Goal: Find specific page/section: Find specific page/section

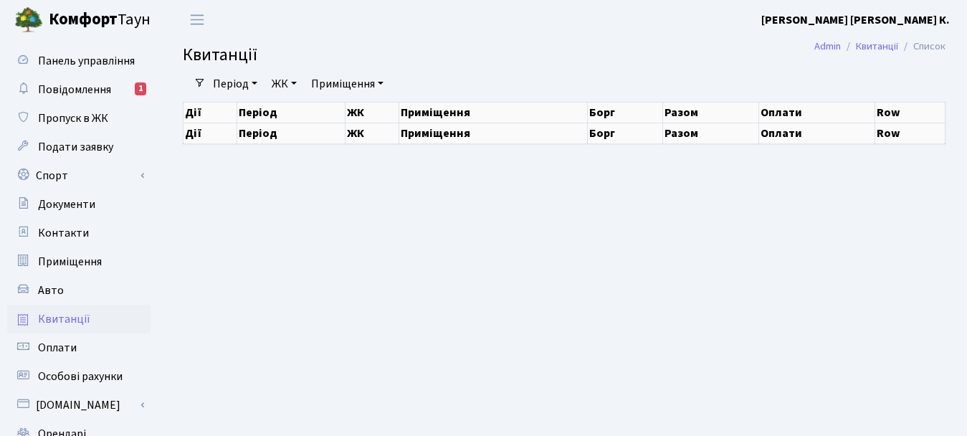
select select "25"
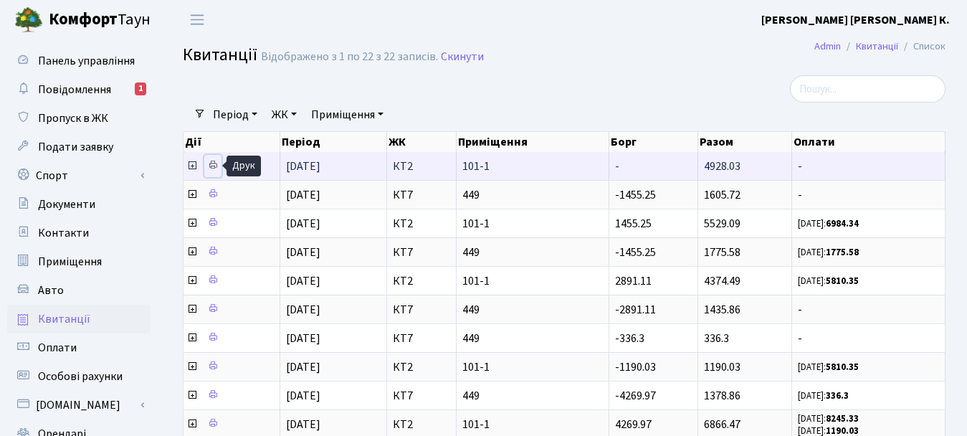
click at [211, 160] on icon at bounding box center [213, 165] width 10 height 10
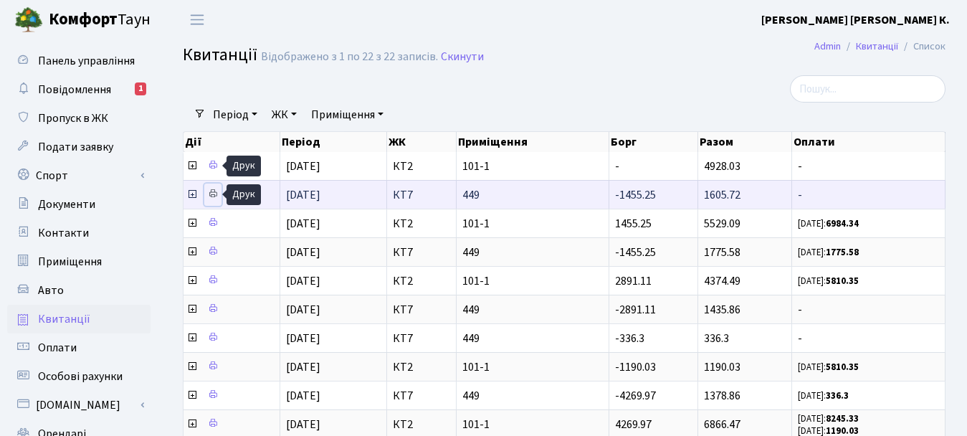
click at [209, 192] on icon at bounding box center [213, 193] width 10 height 10
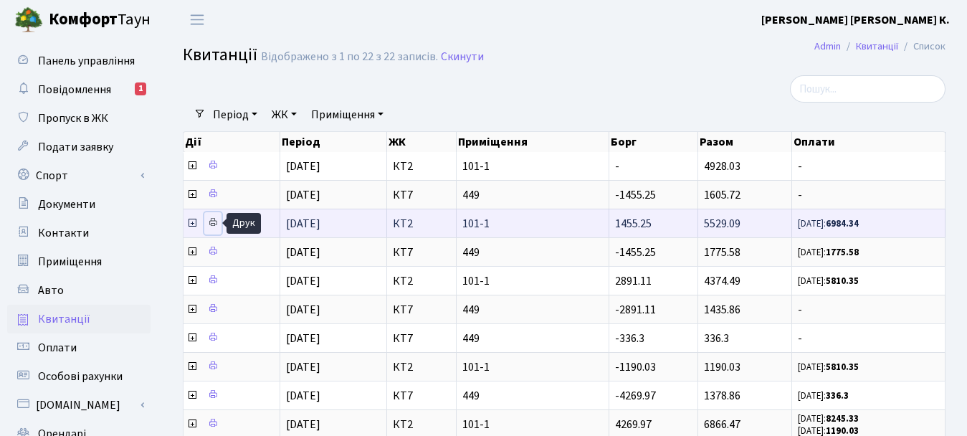
click at [216, 224] on icon at bounding box center [213, 222] width 10 height 10
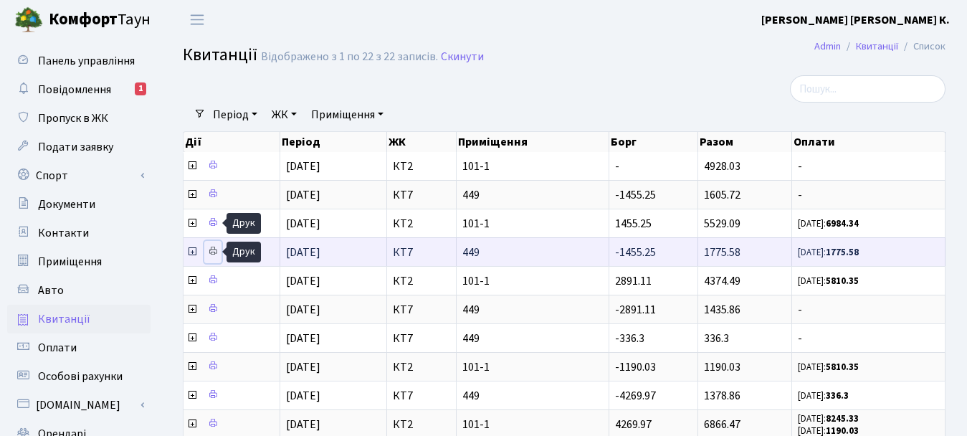
click at [211, 252] on icon at bounding box center [213, 251] width 10 height 10
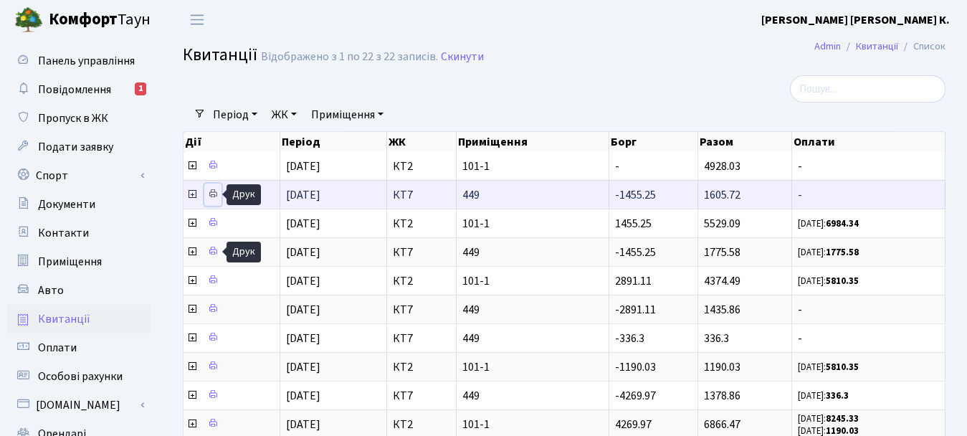
click at [206, 196] on link at bounding box center [212, 194] width 17 height 22
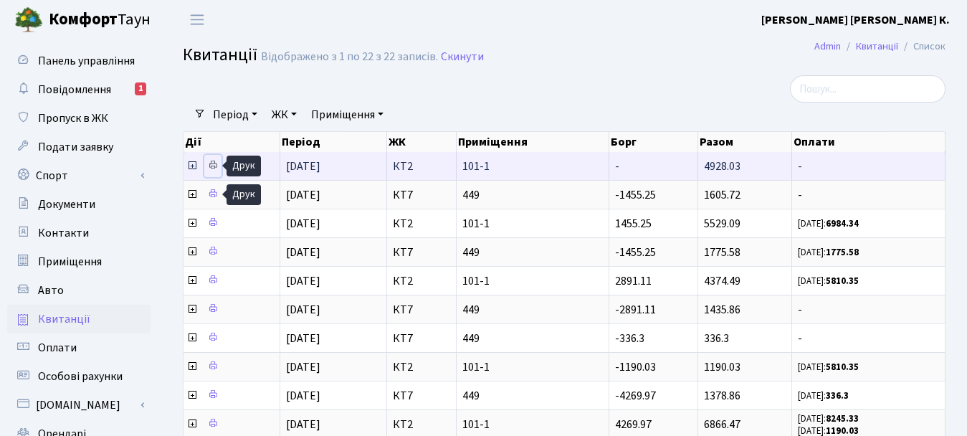
click at [214, 163] on icon at bounding box center [213, 165] width 10 height 10
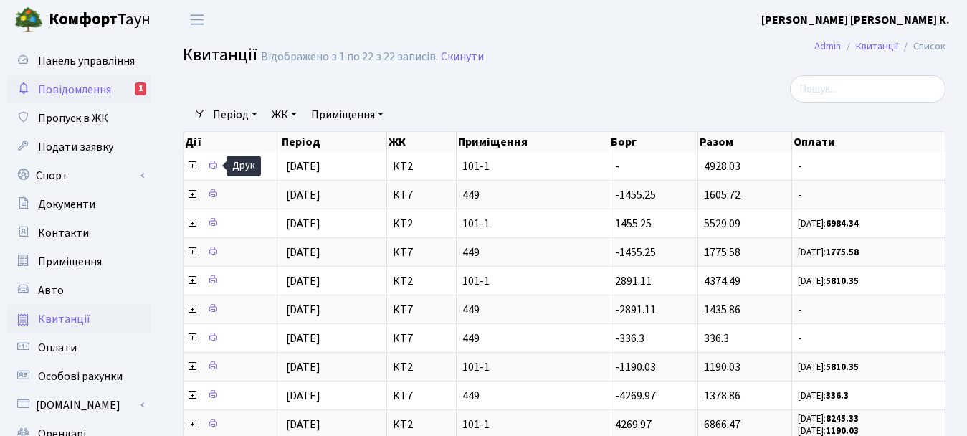
click at [110, 92] on span "Повідомлення" at bounding box center [74, 90] width 73 height 16
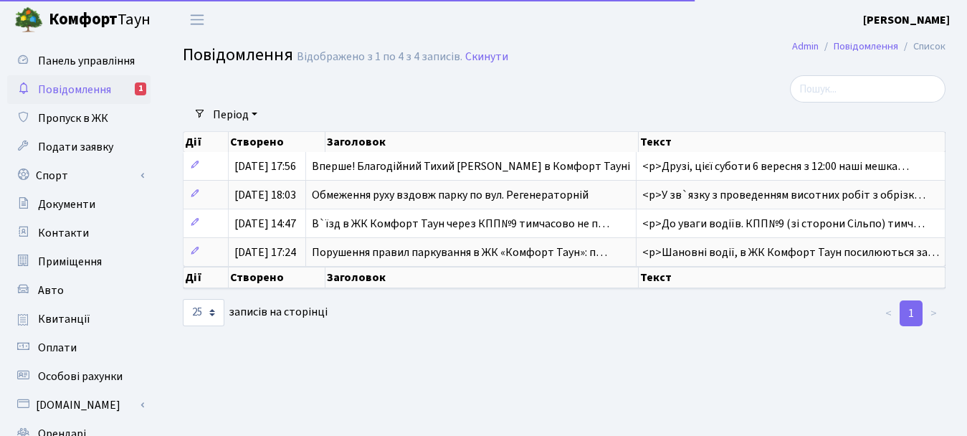
select select "25"
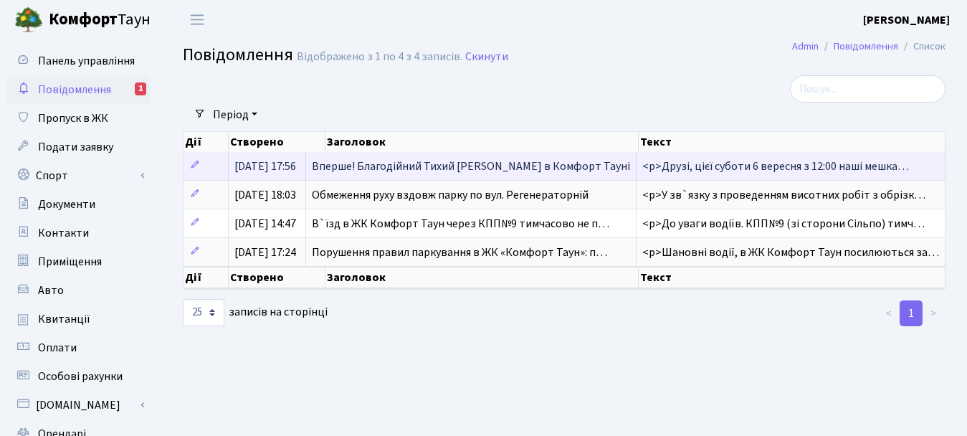
click at [430, 171] on span "Вперше! Благодійний Тихий [PERSON_NAME] в Комфорт Тауні" at bounding box center [471, 166] width 318 height 16
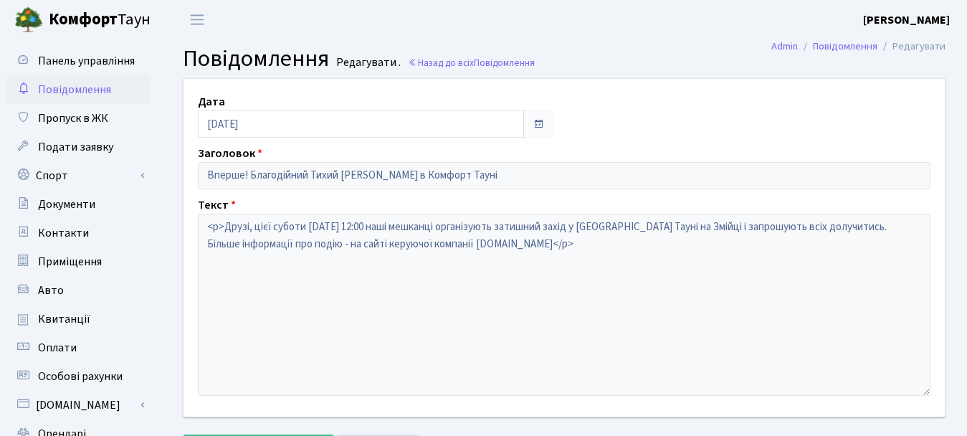
click at [82, 86] on span "Повідомлення" at bounding box center [74, 90] width 73 height 16
